Goal: Find specific page/section: Find specific page/section

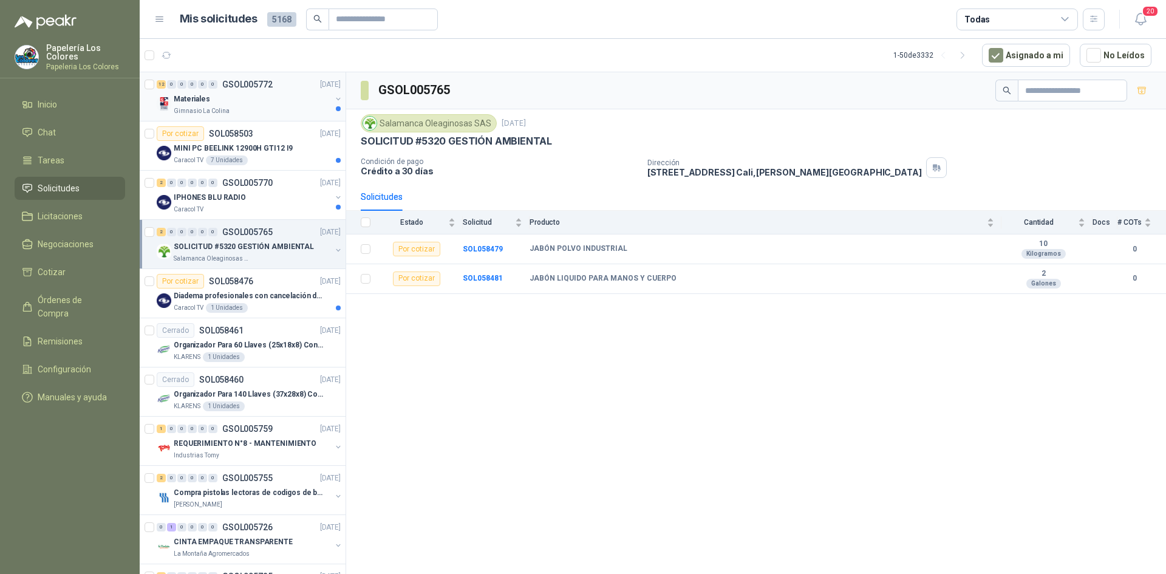
click at [258, 97] on div "Materiales" at bounding box center [252, 99] width 157 height 15
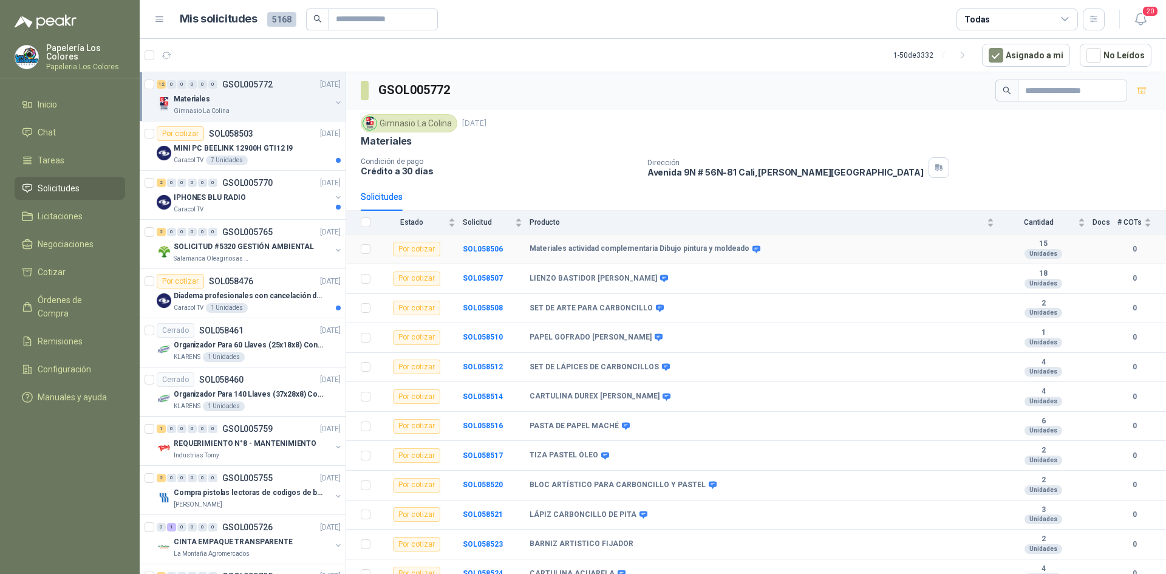
scroll to position [10, 0]
